Goal: Find specific page/section: Find specific page/section

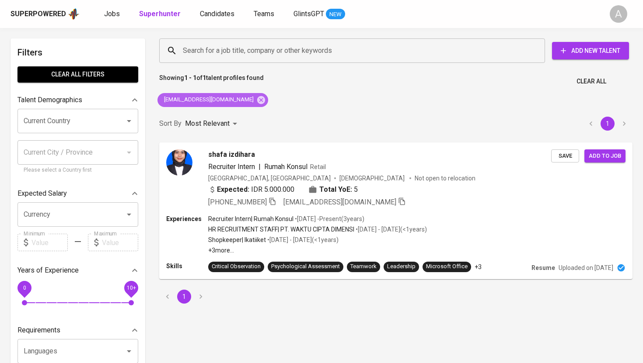
click at [257, 100] on icon at bounding box center [261, 100] width 8 height 8
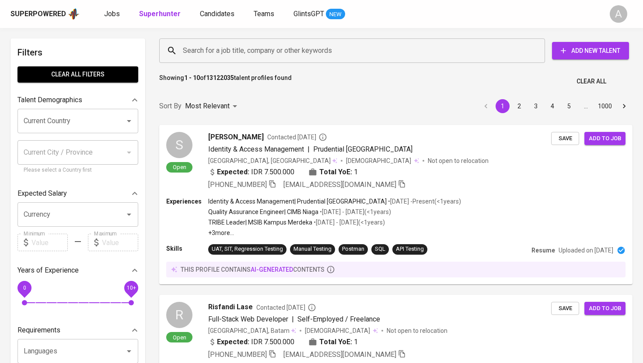
click at [257, 46] on input "Search for a job title, company or other keywords" at bounding box center [354, 50] width 347 height 17
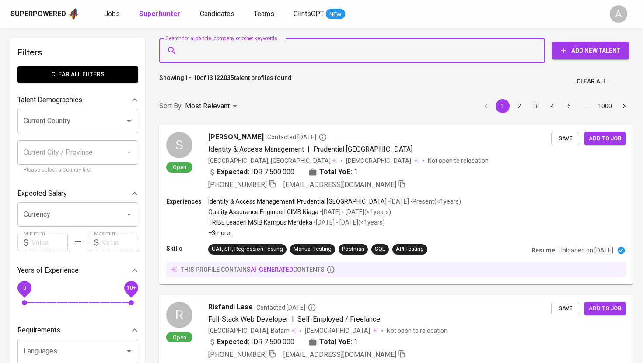
paste input "[EMAIL_ADDRESS][DOMAIN_NAME]"
type input "[EMAIL_ADDRESS][DOMAIN_NAME]"
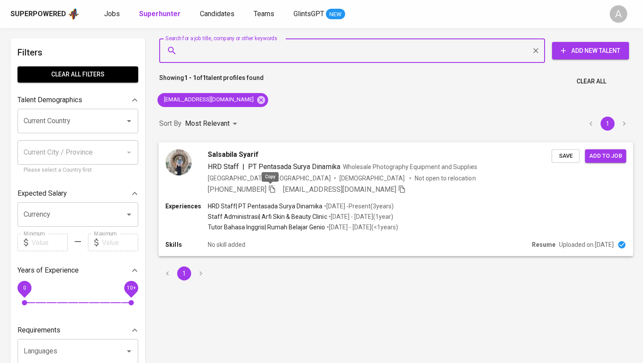
click at [269, 192] on icon "button" at bounding box center [272, 188] width 6 height 7
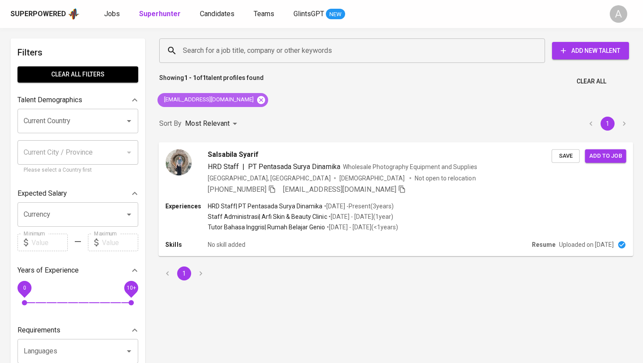
click at [259, 97] on icon at bounding box center [261, 100] width 8 height 8
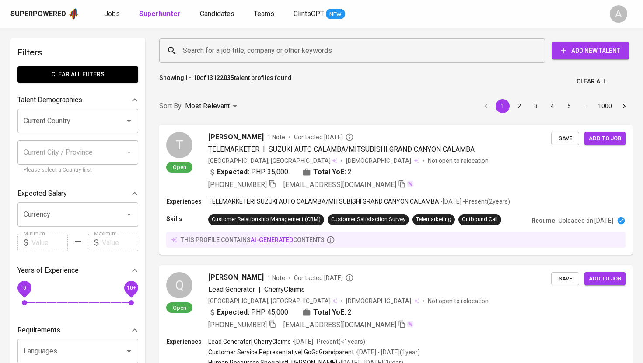
click at [273, 53] on input "Search for a job title, company or other keywords" at bounding box center [354, 50] width 347 height 17
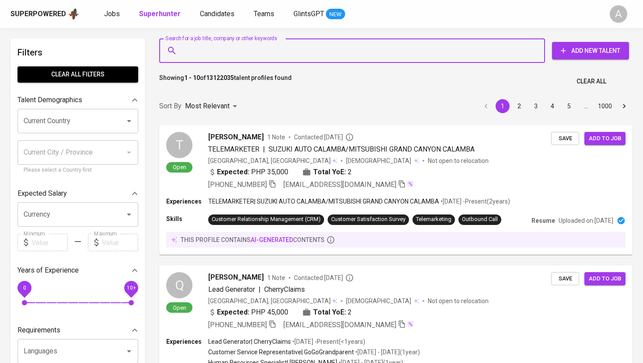
paste input "[EMAIL_ADDRESS][DOMAIN_NAME]"
type input "[EMAIL_ADDRESS][DOMAIN_NAME]"
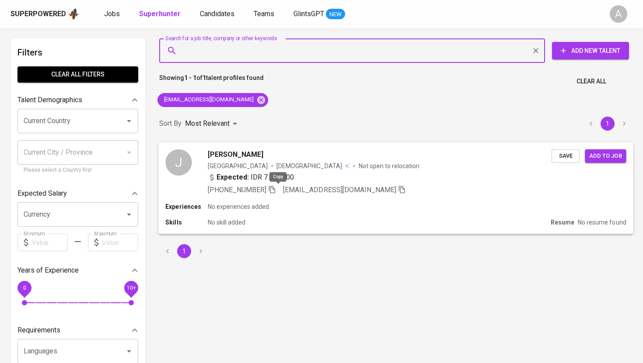
click at [276, 191] on icon "button" at bounding box center [272, 189] width 8 height 8
